Goal: Task Accomplishment & Management: Use online tool/utility

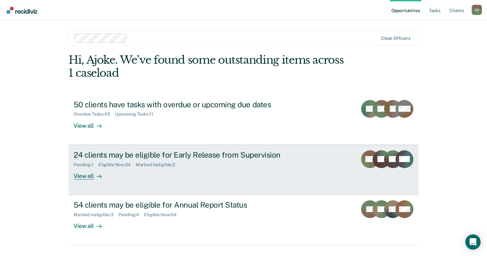
click at [85, 173] on div "View all" at bounding box center [92, 173] width 36 height 12
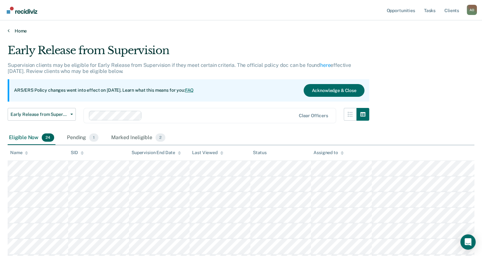
click at [9, 30] on icon at bounding box center [9, 30] width 2 height 5
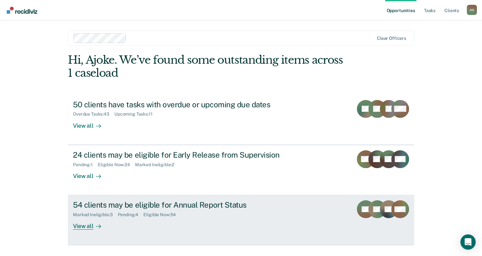
click at [77, 226] on div "View all" at bounding box center [91, 224] width 36 height 12
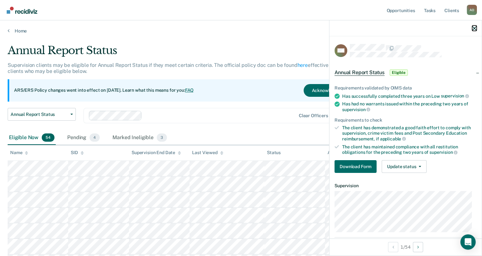
click at [474, 27] on icon "button" at bounding box center [474, 28] width 4 height 4
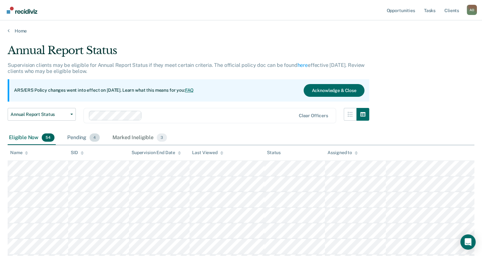
click at [78, 138] on div "Pending 4" at bounding box center [83, 138] width 35 height 14
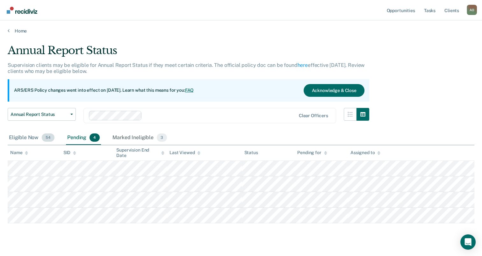
click at [13, 140] on div "Eligible Now 54" at bounding box center [32, 138] width 48 height 14
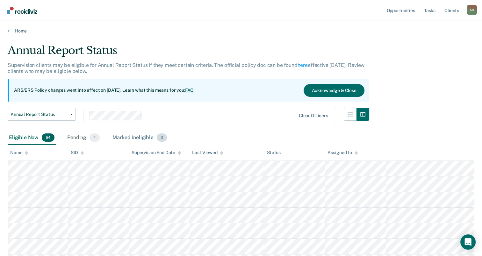
click at [129, 138] on div "Marked Ineligible 3" at bounding box center [139, 138] width 57 height 14
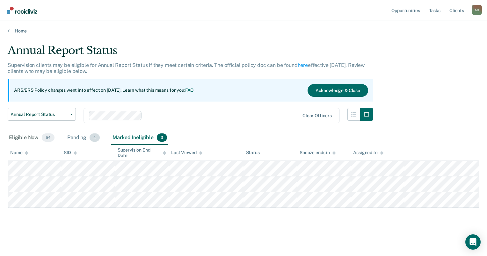
click at [72, 139] on div "Pending 4" at bounding box center [83, 138] width 35 height 14
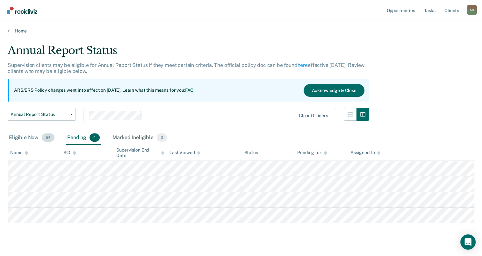
drag, startPoint x: 455, startPoint y: 0, endPoint x: 28, endPoint y: 139, distance: 449.2
click at [28, 139] on div "Eligible Now 54" at bounding box center [32, 138] width 48 height 14
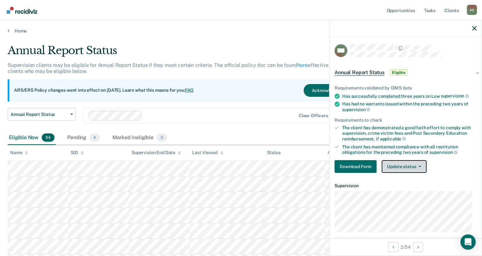
click at [400, 165] on button "Update status" at bounding box center [404, 166] width 45 height 13
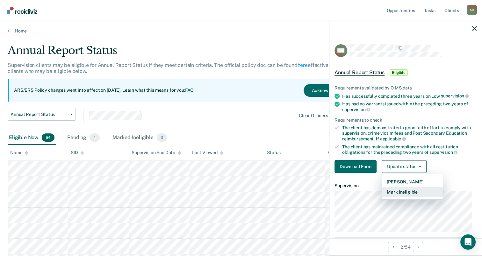
click at [410, 190] on button "Mark Ineligible" at bounding box center [412, 192] width 61 height 10
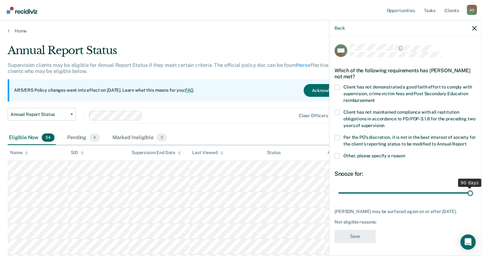
drag, startPoint x: 382, startPoint y: 199, endPoint x: 473, endPoint y: 199, distance: 90.5
type input "90"
click at [473, 199] on input "range" at bounding box center [405, 193] width 134 height 11
click at [338, 88] on span at bounding box center [336, 87] width 5 height 5
click at [375, 98] on input "Client has not demonstrated a good faith effort to comply with supervision, cri…" at bounding box center [375, 98] width 0 height 0
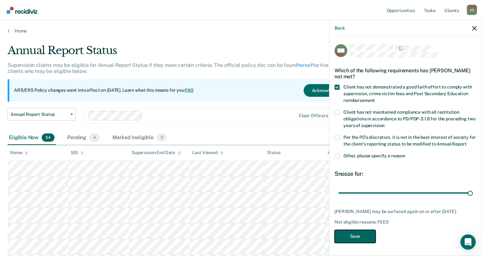
drag, startPoint x: 352, startPoint y: 248, endPoint x: 448, endPoint y: 210, distance: 102.8
click at [352, 243] on button "Save" at bounding box center [354, 236] width 41 height 13
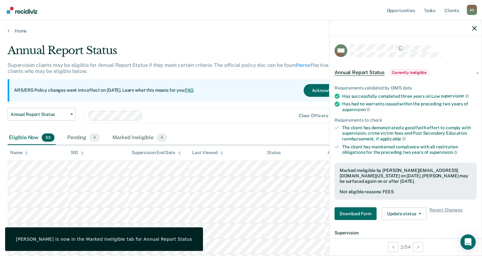
click at [244, 128] on div "Annual Report Status Early Release from Supervision Annual Report Status Clear …" at bounding box center [189, 119] width 362 height 23
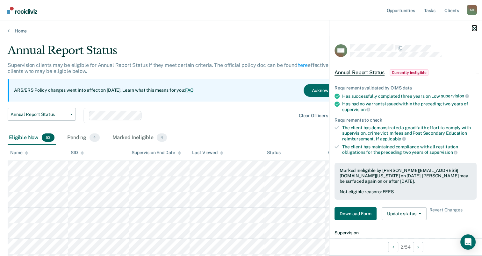
click at [473, 27] on icon "button" at bounding box center [474, 28] width 4 height 4
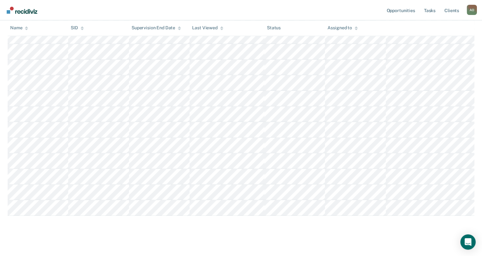
scroll to position [777, 0]
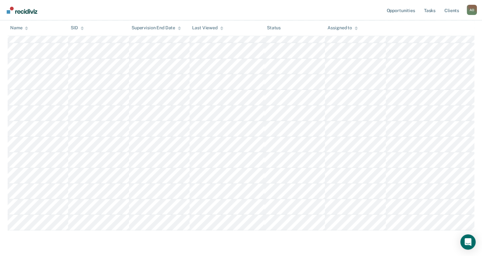
scroll to position [777, 0]
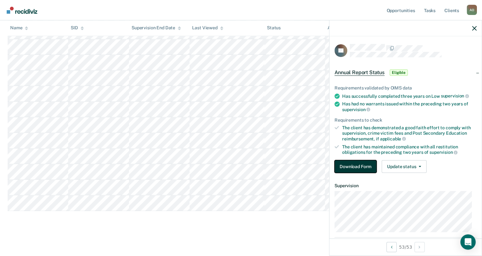
click at [357, 161] on button "Download Form" at bounding box center [355, 166] width 42 height 13
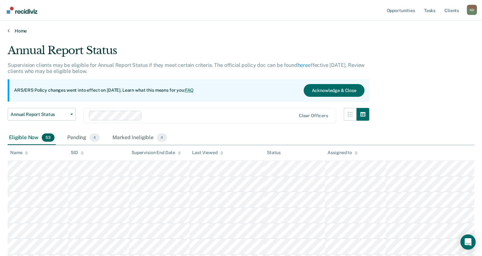
click at [9, 33] on icon at bounding box center [9, 30] width 2 height 5
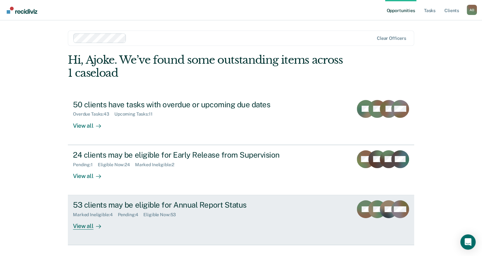
click at [83, 228] on div "View all" at bounding box center [91, 224] width 36 height 12
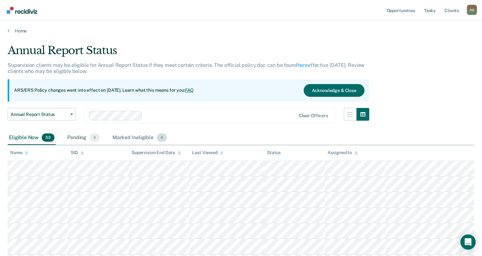
click at [129, 139] on div "Marked Ineligible 4" at bounding box center [139, 138] width 57 height 14
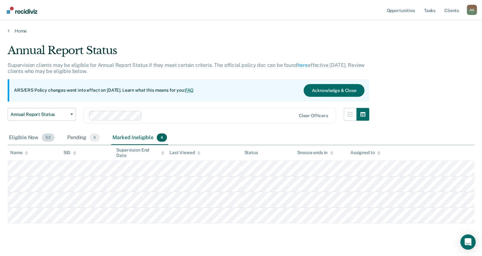
click at [20, 139] on div "Eligible Now 53" at bounding box center [32, 138] width 48 height 14
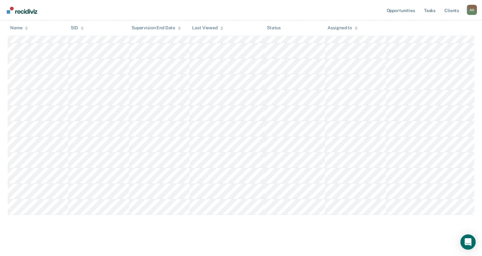
scroll to position [777, 0]
